Goal: Task Accomplishment & Management: Use online tool/utility

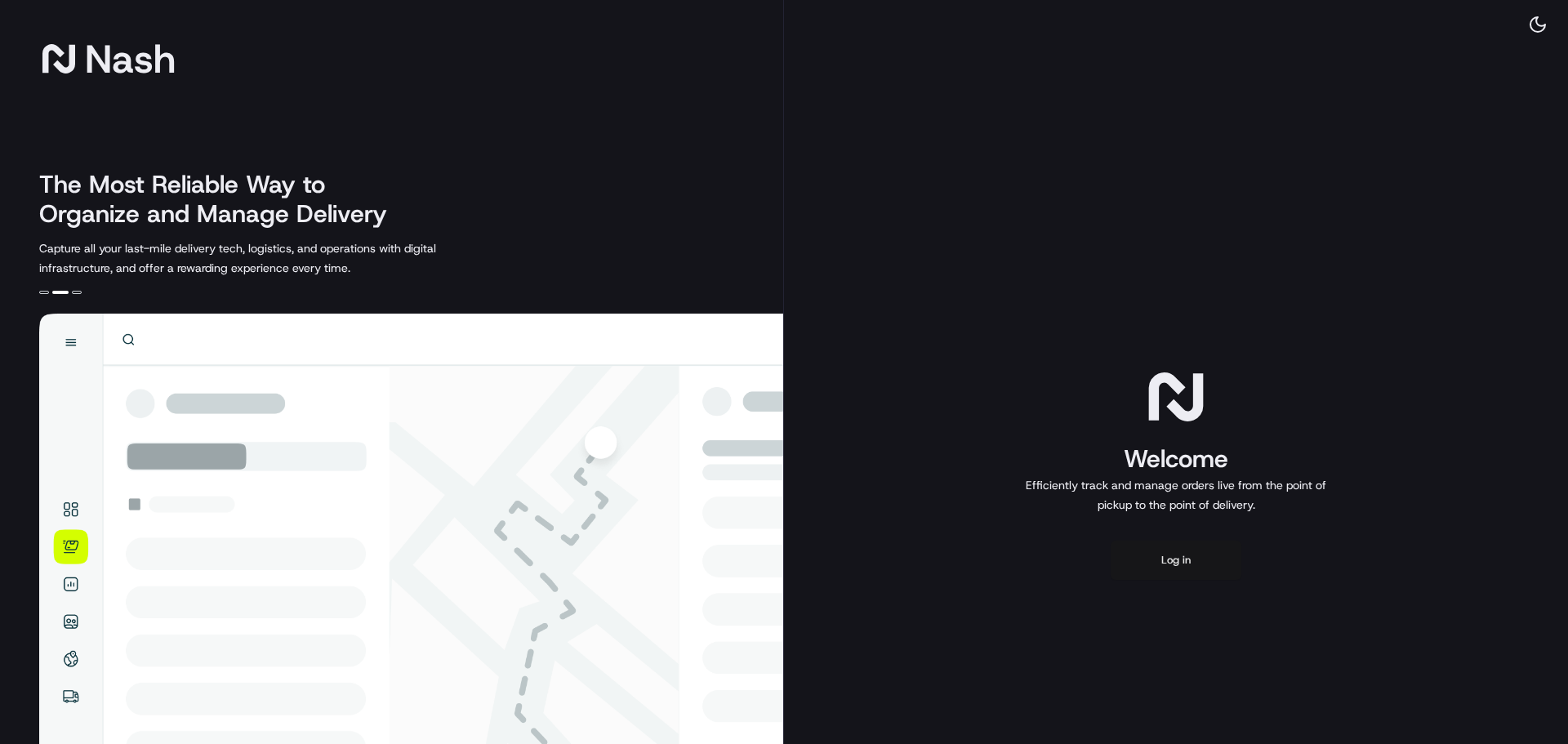
click at [1155, 564] on button "Log in" at bounding box center [1176, 560] width 131 height 40
